Goal: Information Seeking & Learning: Check status

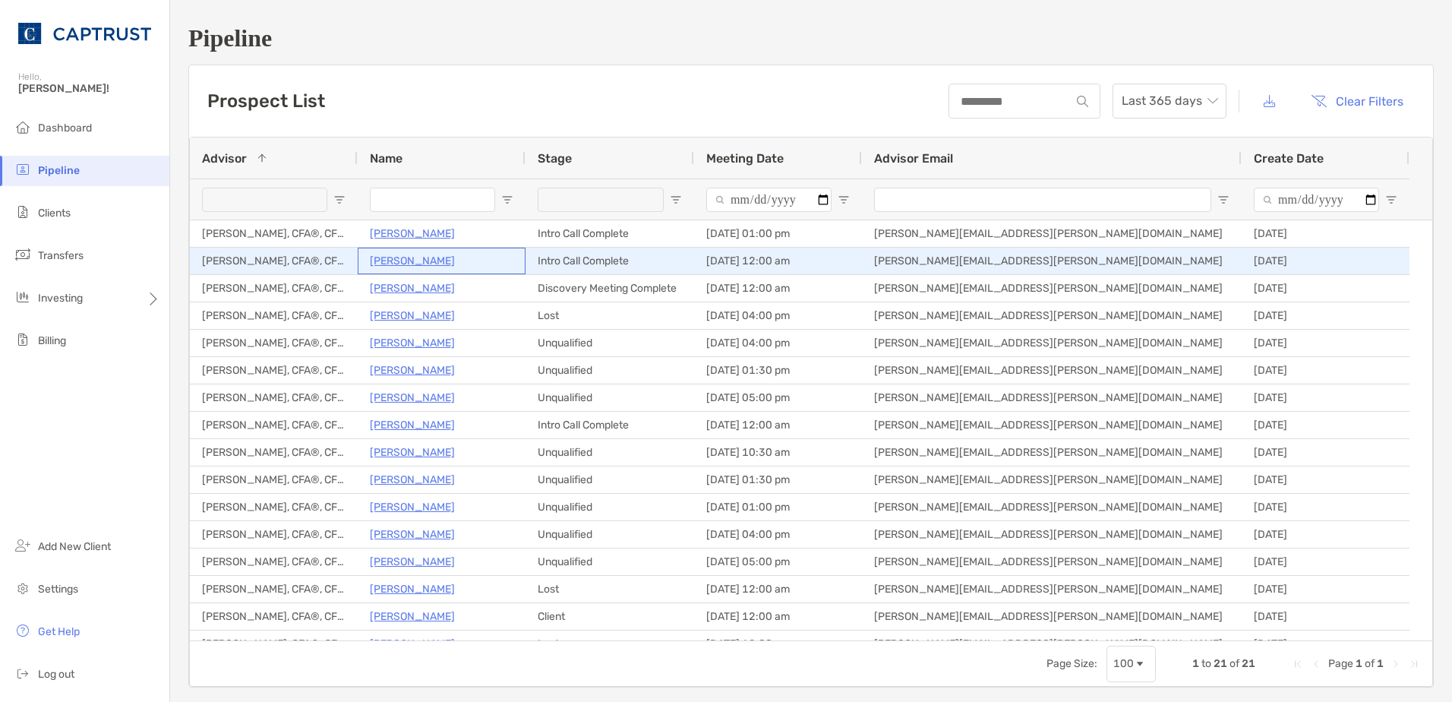
click at [403, 248] on div "[PERSON_NAME]" at bounding box center [442, 260] width 144 height 25
click at [401, 258] on p "[PERSON_NAME]" at bounding box center [412, 260] width 85 height 19
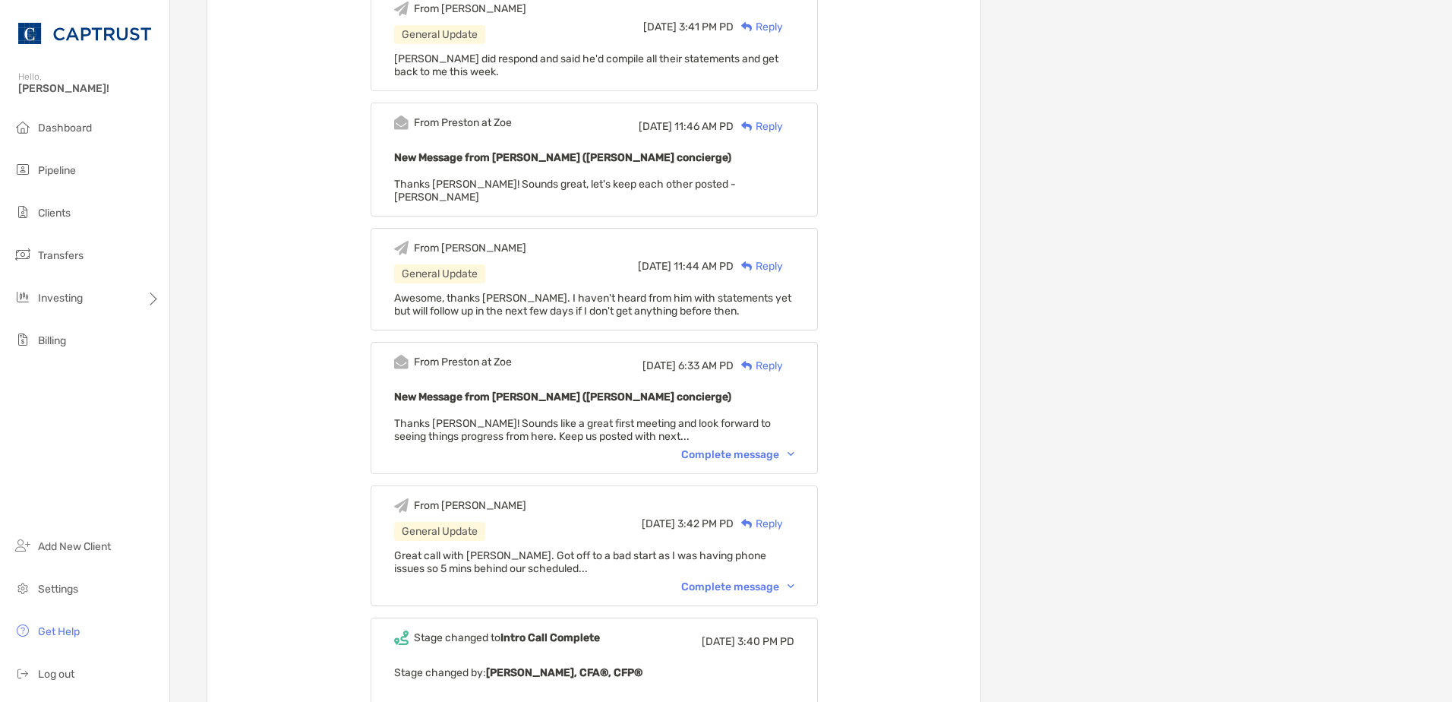
scroll to position [1443, 0]
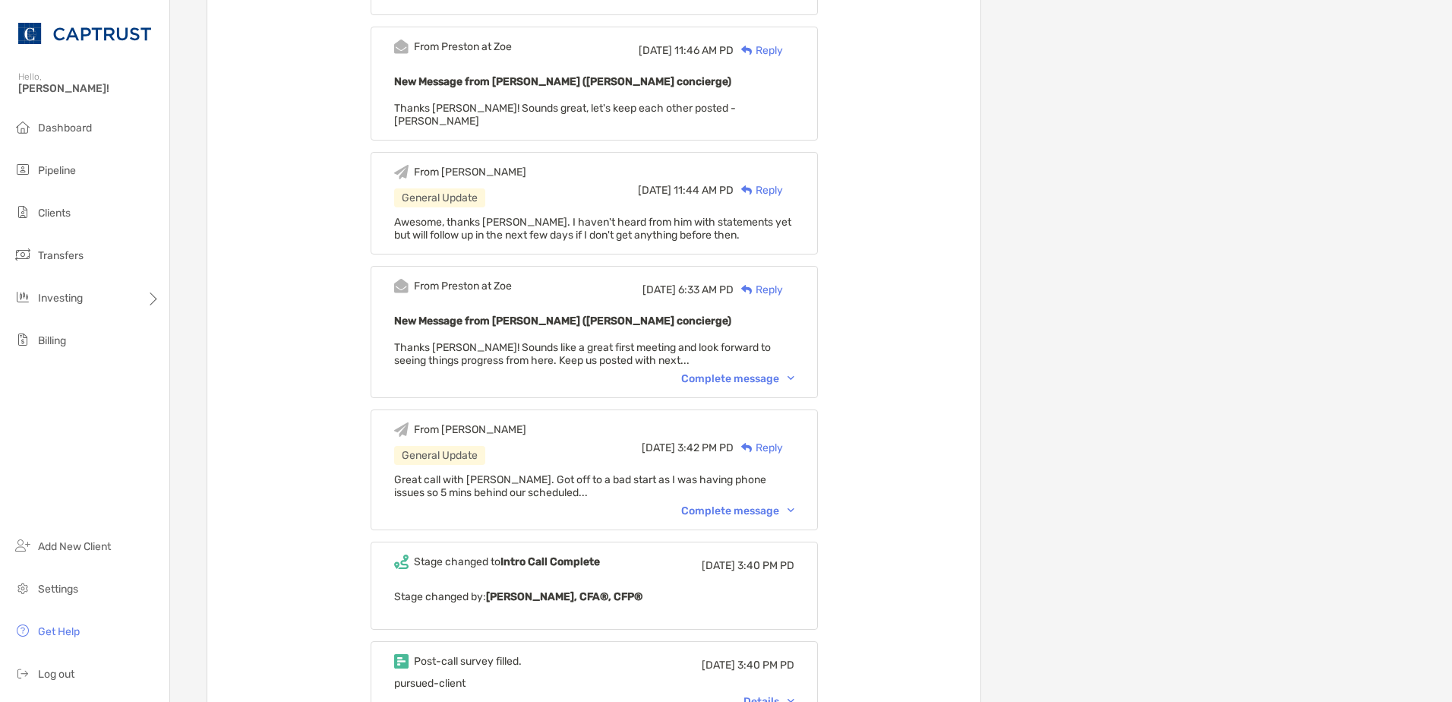
click at [766, 504] on div "Complete message" at bounding box center [737, 510] width 113 height 13
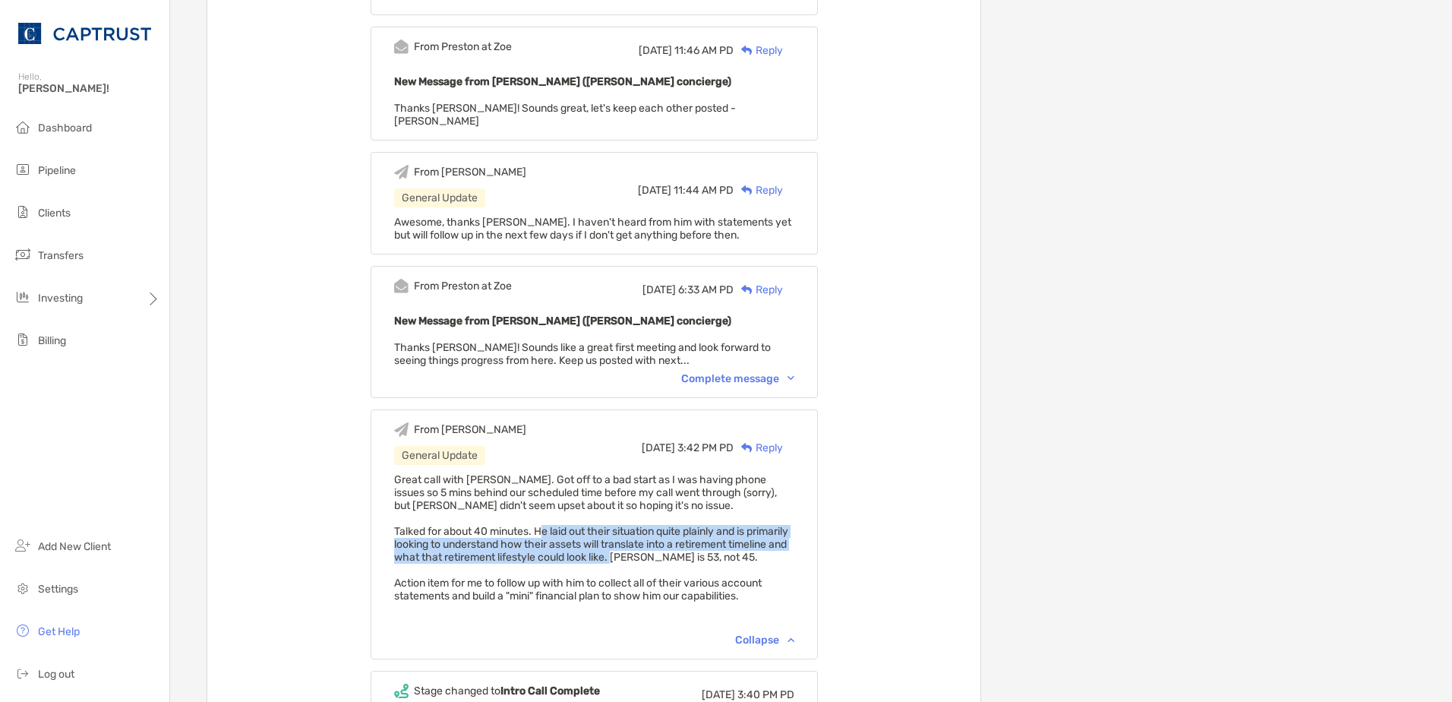
drag, startPoint x: 560, startPoint y: 505, endPoint x: 699, endPoint y: 533, distance: 141.8
click at [699, 533] on span "Great call with Jeremy. Got off to a bad start as I was having phone issues so …" at bounding box center [591, 537] width 394 height 129
copy span "He laid out their situation quite plainly and is primarily looking to understan…"
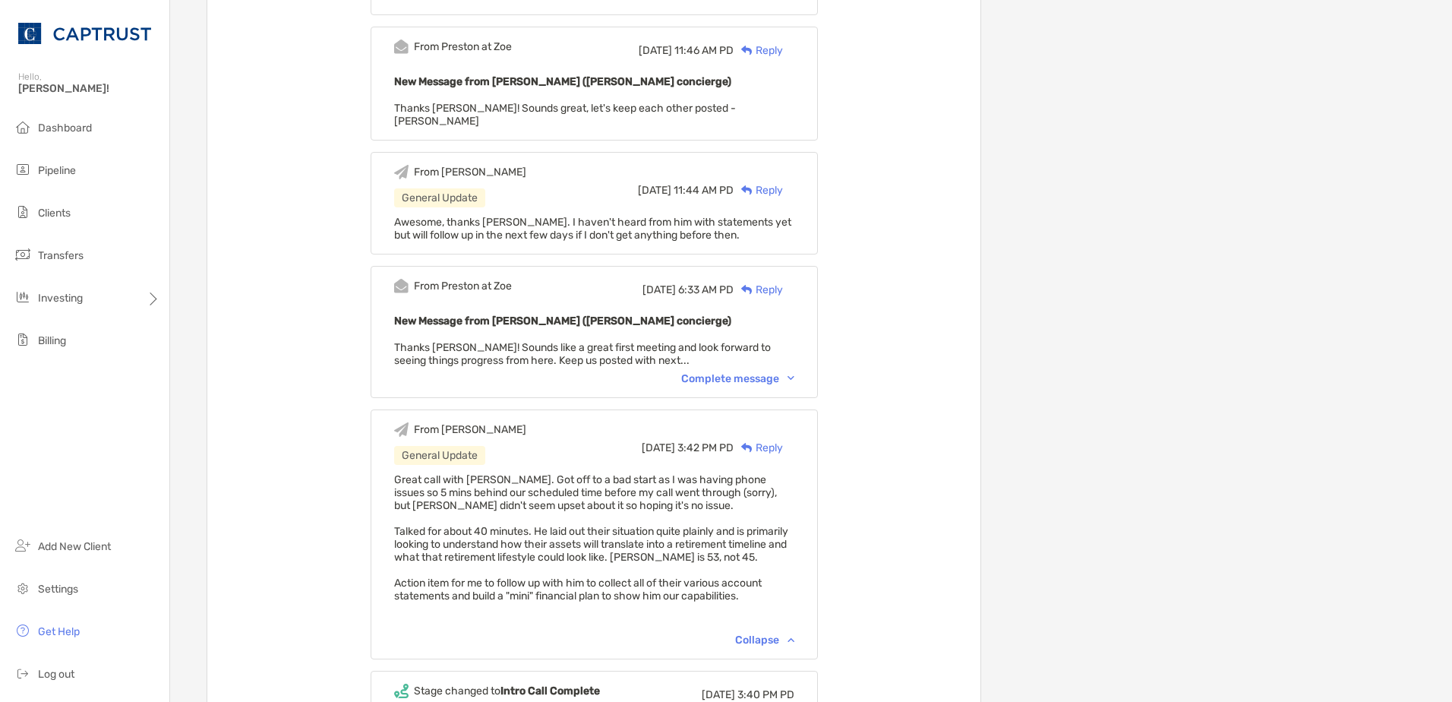
click at [899, 365] on div "From Ryan General Update Wed, Oct 8 10:37 AM PD Reply Awesome, thanks Preston F…" at bounding box center [593, 128] width 773 height 2726
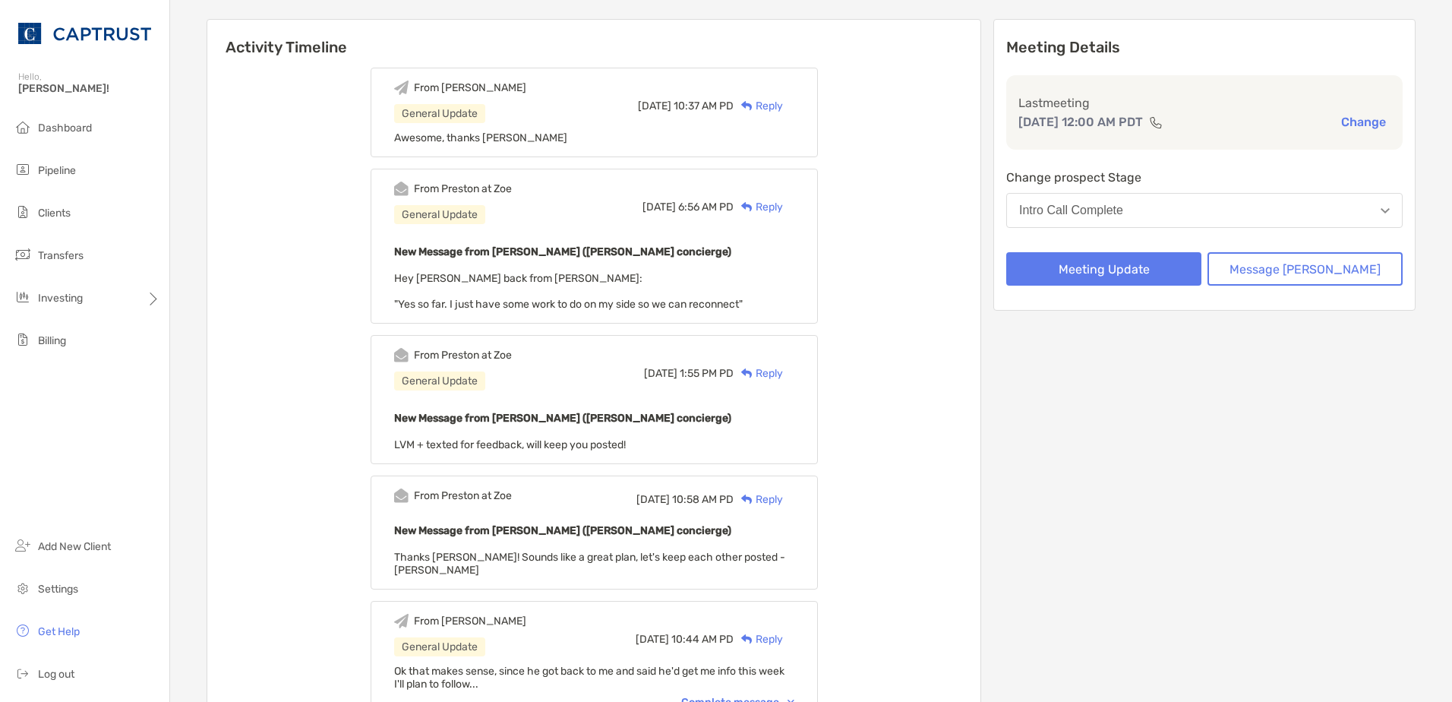
scroll to position [0, 0]
